Goal: Information Seeking & Learning: Learn about a topic

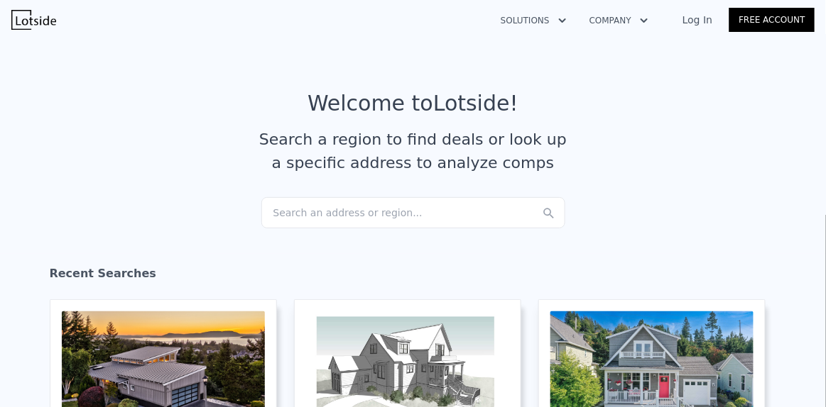
click at [311, 209] on div "Search an address or region..." at bounding box center [413, 212] width 304 height 31
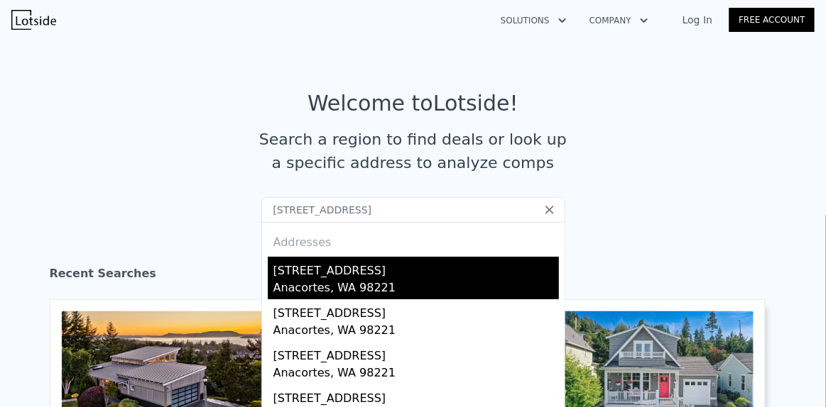
type input "4301 cherry ave anacortes"
click at [293, 270] on div "[STREET_ADDRESS]" at bounding box center [415, 268] width 285 height 23
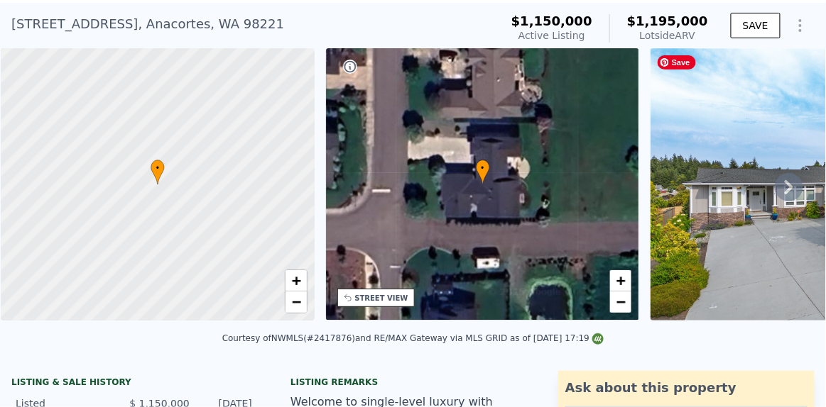
scroll to position [0, 5]
click at [700, 217] on img at bounding box center [831, 184] width 363 height 273
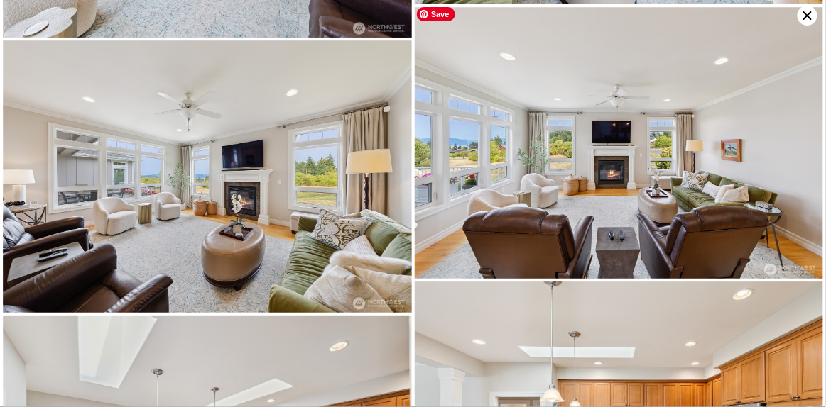
scroll to position [62, 0]
click at [808, 9] on icon at bounding box center [807, 16] width 20 height 20
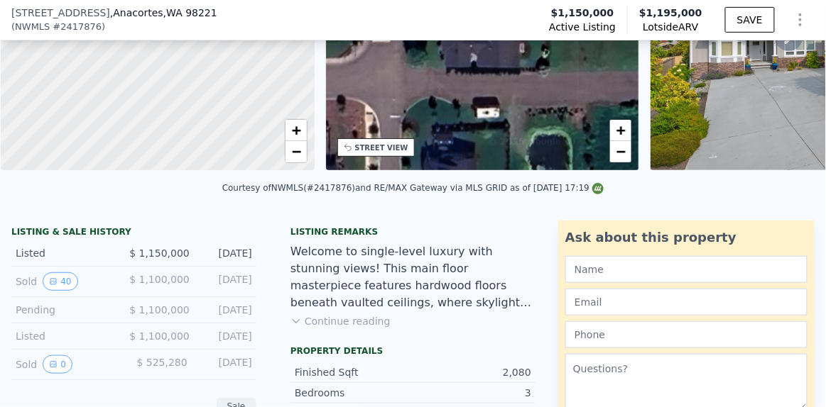
scroll to position [224, 0]
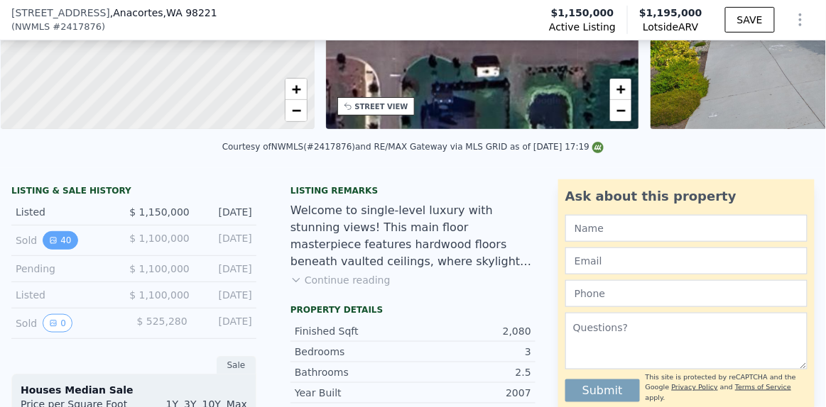
click at [60, 250] on button "40" at bounding box center [60, 240] width 35 height 18
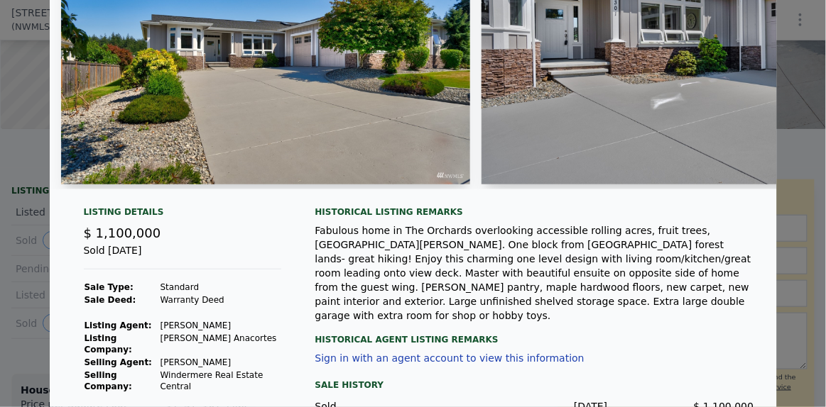
scroll to position [65, 0]
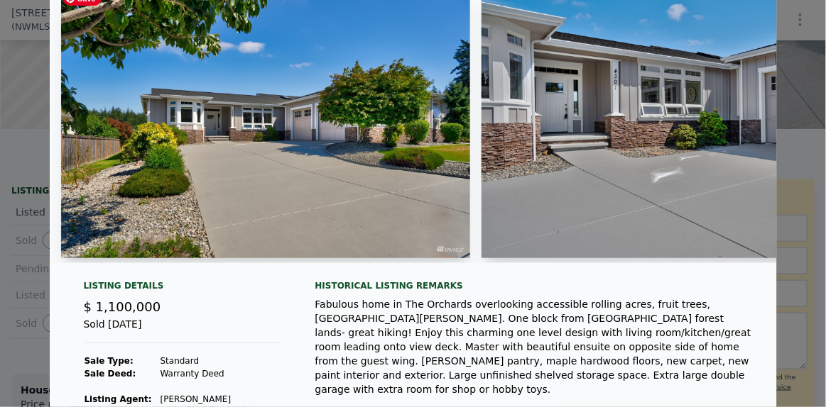
click at [293, 162] on img at bounding box center [266, 122] width 410 height 273
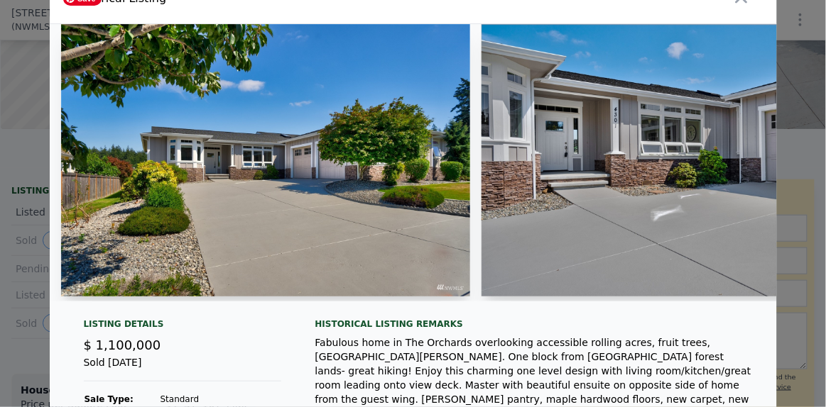
scroll to position [0, 0]
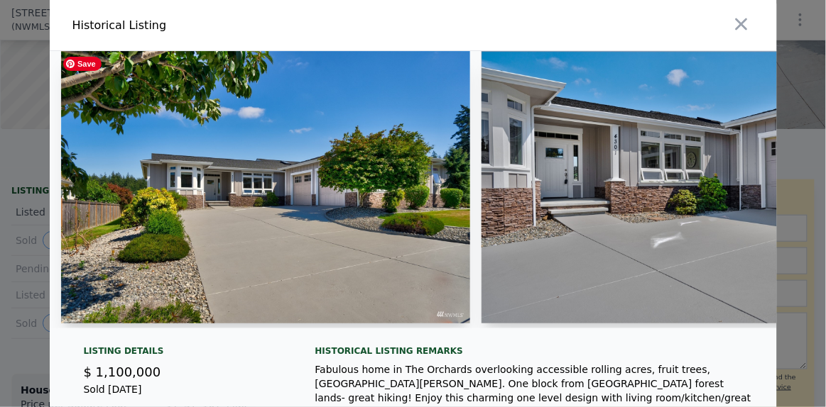
click at [381, 172] on img at bounding box center [266, 187] width 410 height 273
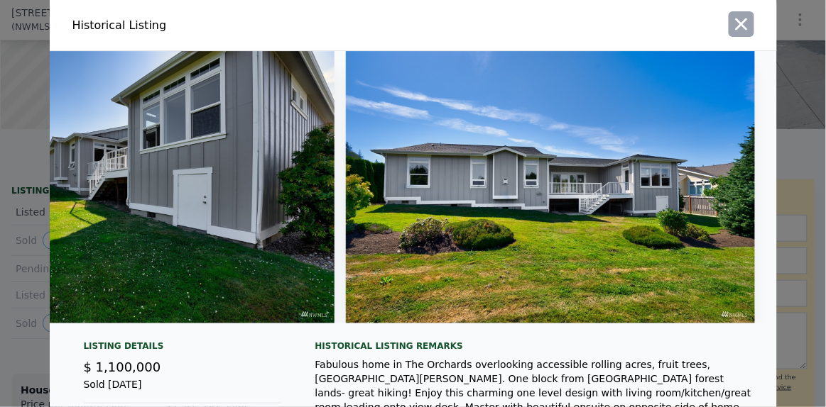
click at [731, 14] on icon "button" at bounding box center [741, 24] width 20 height 20
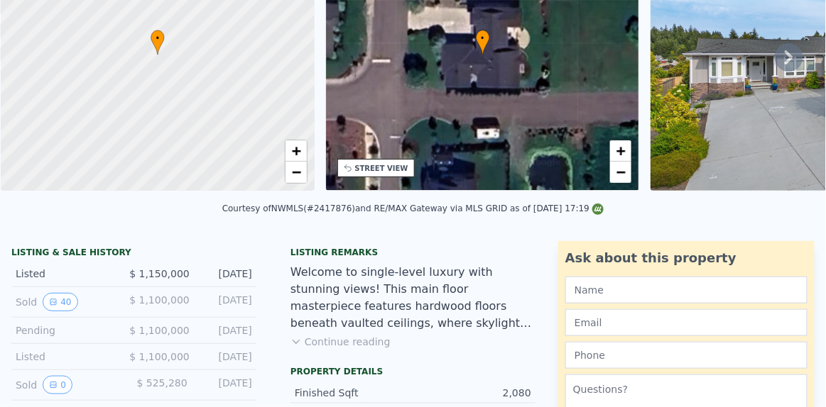
scroll to position [1, 0]
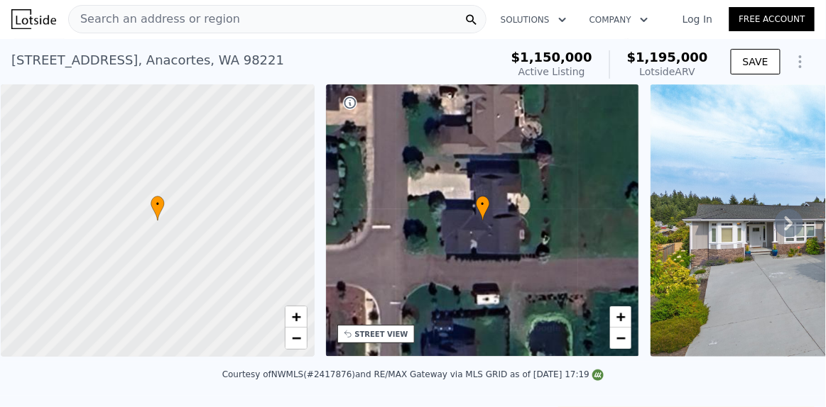
click at [781, 219] on icon at bounding box center [788, 223] width 28 height 28
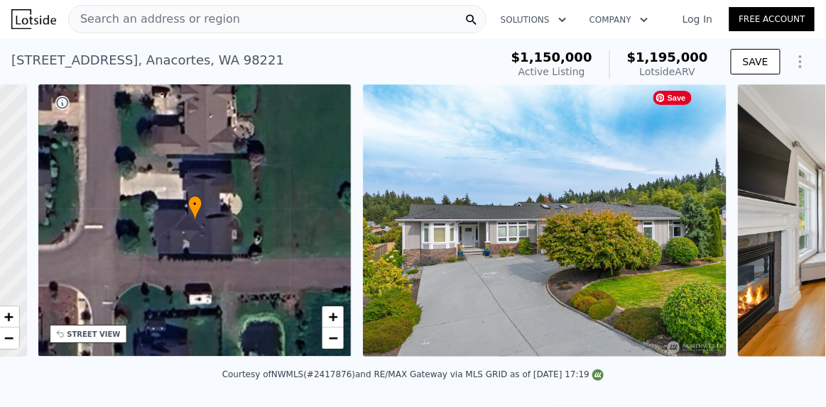
scroll to position [0, 330]
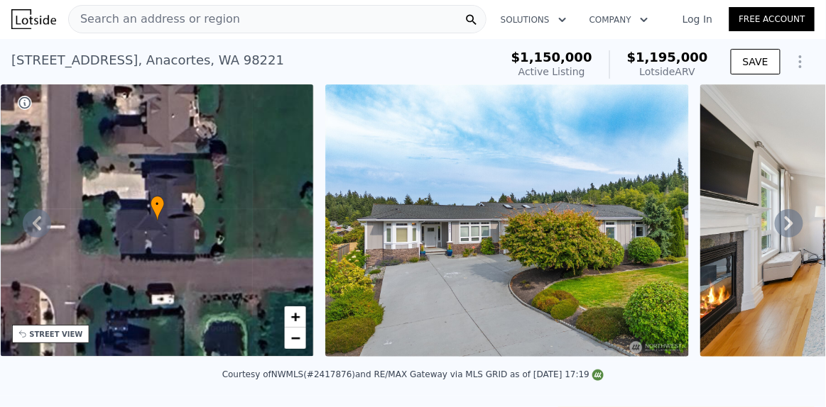
click at [784, 227] on icon at bounding box center [788, 224] width 9 height 14
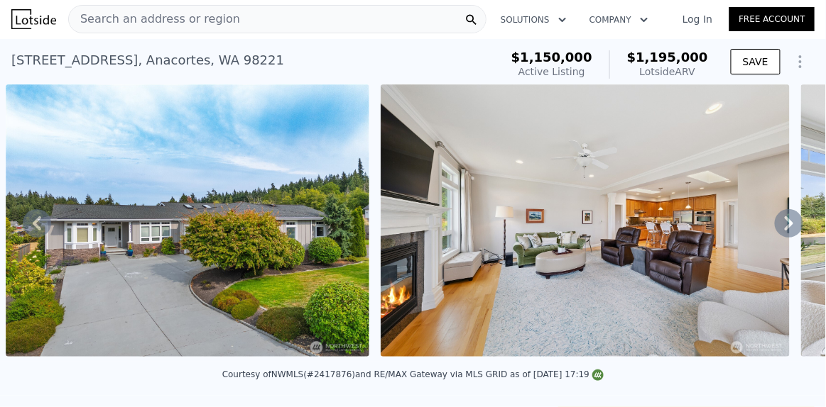
click at [784, 226] on icon at bounding box center [788, 224] width 9 height 14
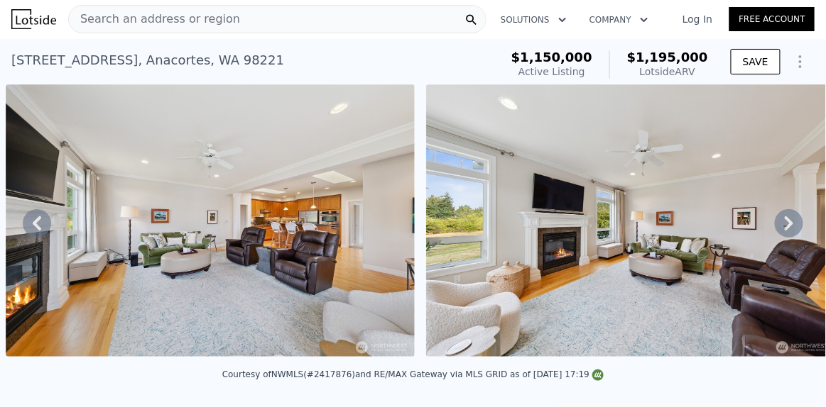
scroll to position [0, 0]
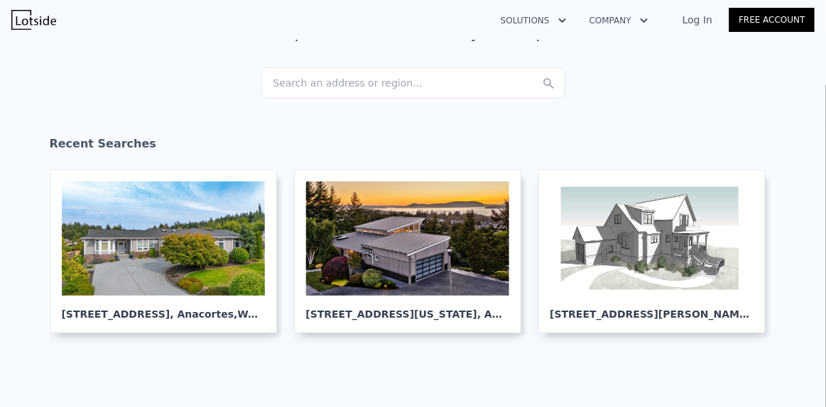
scroll to position [130, 0]
click at [119, 296] on div "4301 Cherry Ln , Anacortes , WA 98221" at bounding box center [163, 309] width 203 height 26
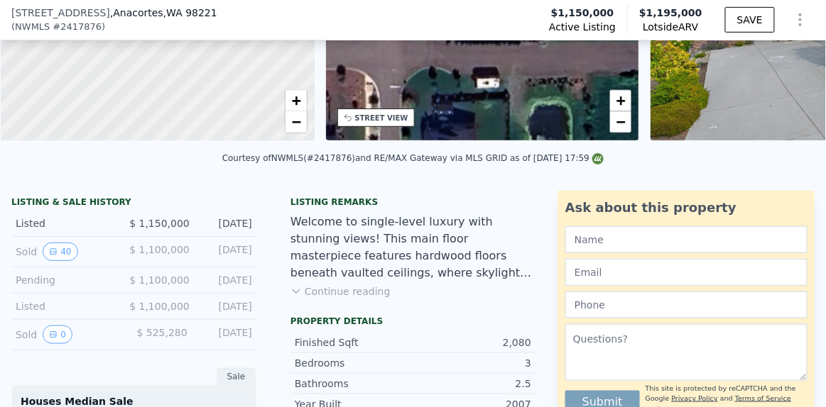
scroll to position [215, 0]
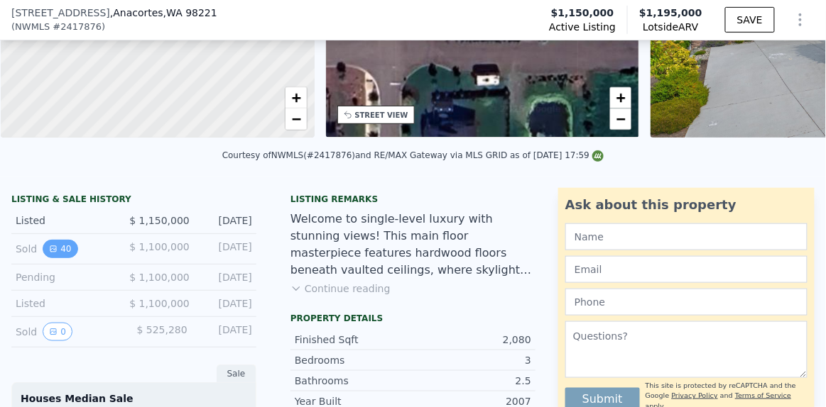
click at [50, 253] on icon "View historical data" at bounding box center [53, 249] width 9 height 9
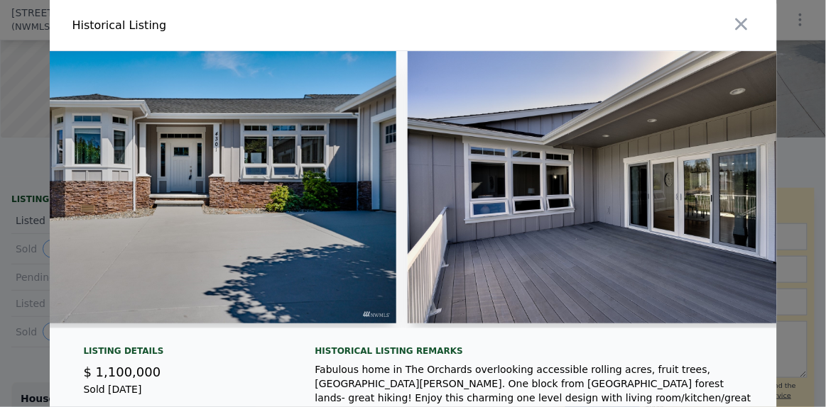
scroll to position [0, 928]
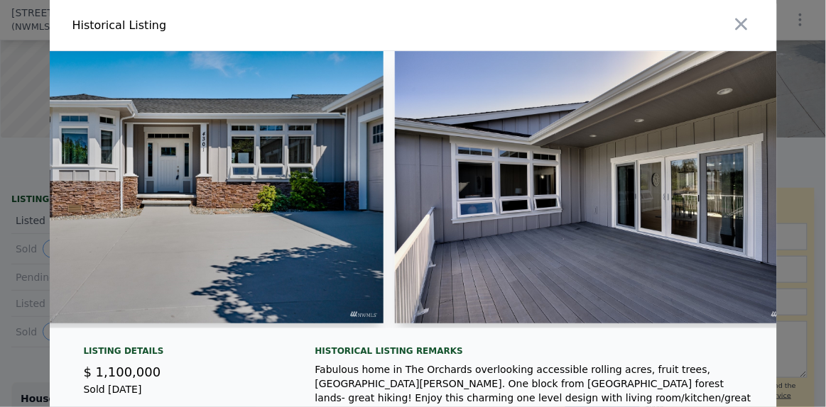
click at [45, 325] on div at bounding box center [178, 190] width 409 height 278
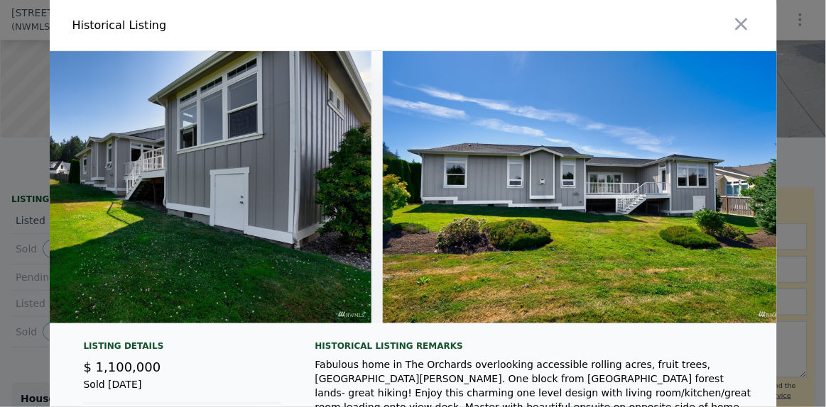
scroll to position [0, 16113]
